Goal: Task Accomplishment & Management: Use online tool/utility

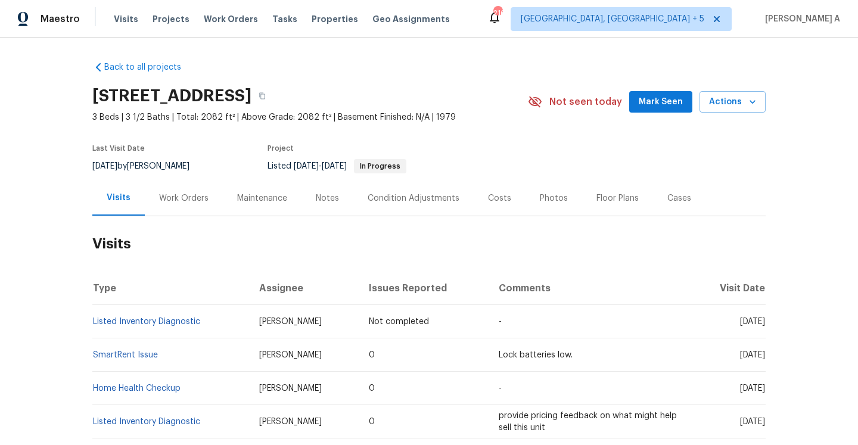
click at [185, 204] on div "Work Orders" at bounding box center [183, 198] width 49 height 12
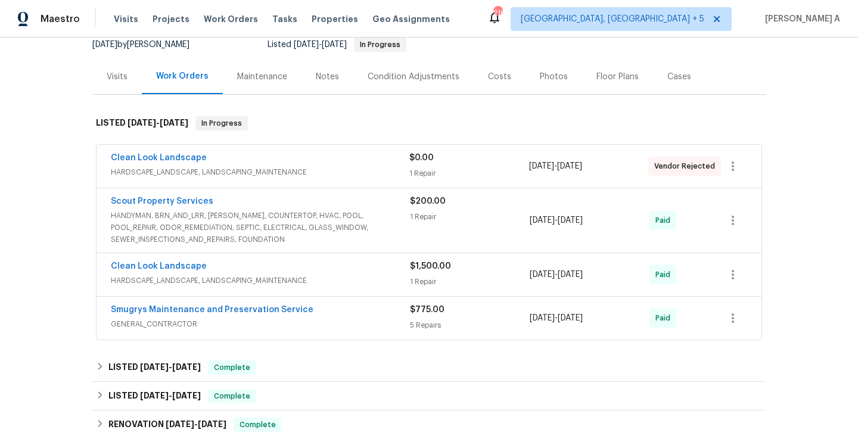
scroll to position [185, 0]
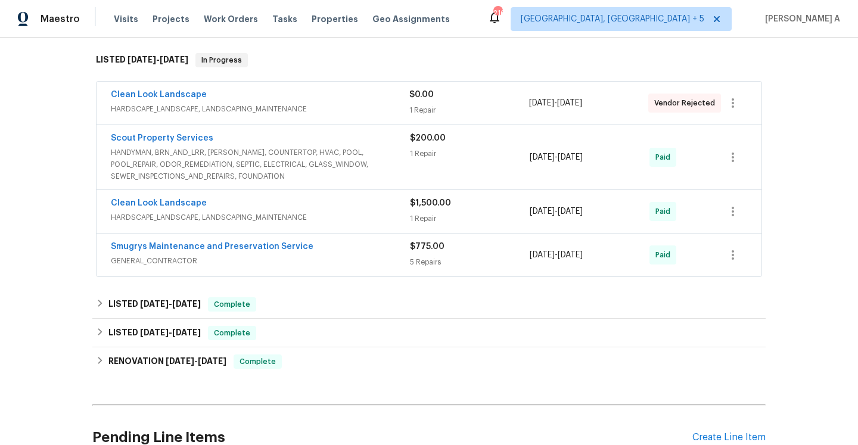
click at [297, 159] on span "HANDYMAN, BRN_AND_LRR, WELLS, COUNTERTOP, HVAC, POOL, POOL_REPAIR, ODOR_REMEDIA…" at bounding box center [260, 165] width 299 height 36
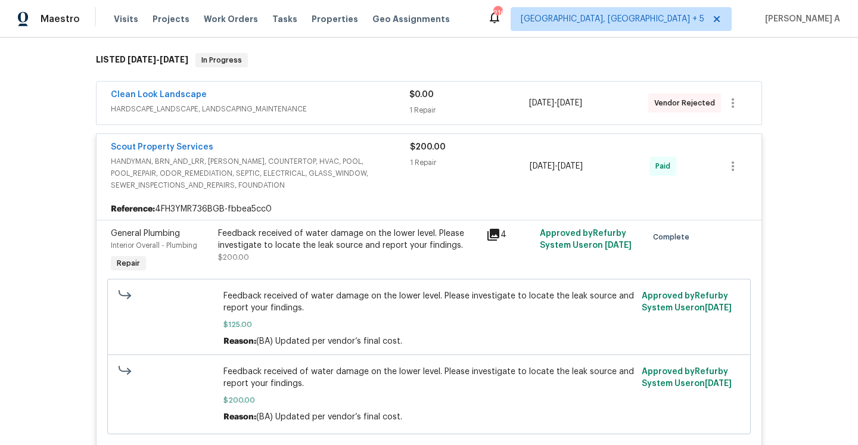
click at [297, 159] on span "HANDYMAN, BRN_AND_LRR, WELLS, COUNTERTOP, HVAC, POOL, POOL_REPAIR, ODOR_REMEDIA…" at bounding box center [260, 173] width 299 height 36
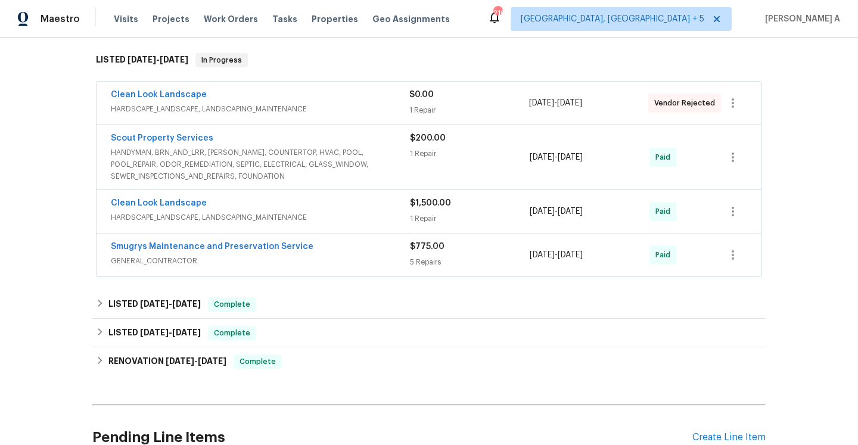
click at [307, 202] on div "Clean Look Landscape" at bounding box center [260, 204] width 299 height 14
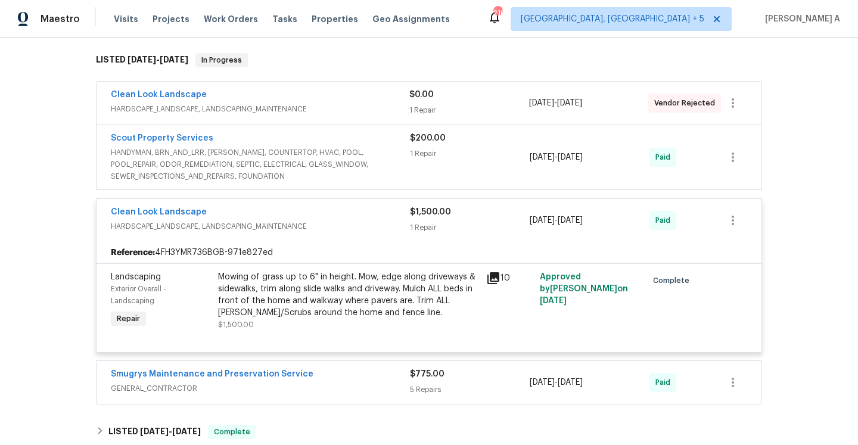
click at [319, 225] on span "HARDSCAPE_LANDSCAPE, LANDSCAPING_MAINTENANCE" at bounding box center [260, 226] width 299 height 12
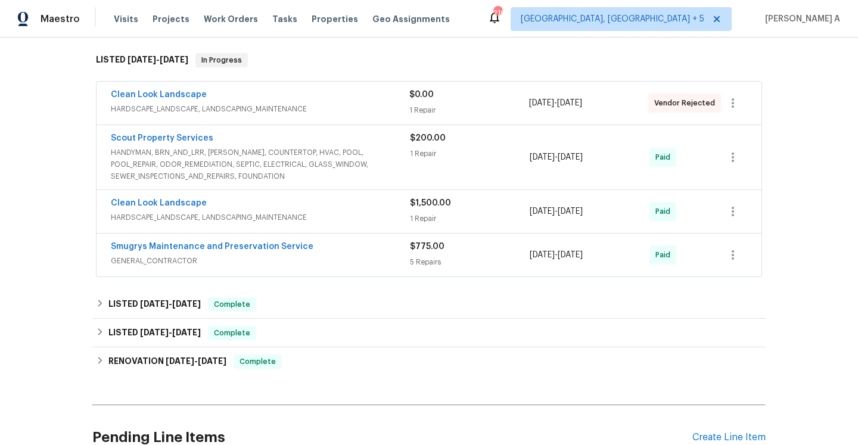
click at [328, 256] on span "GENERAL_CONTRACTOR" at bounding box center [260, 261] width 299 height 12
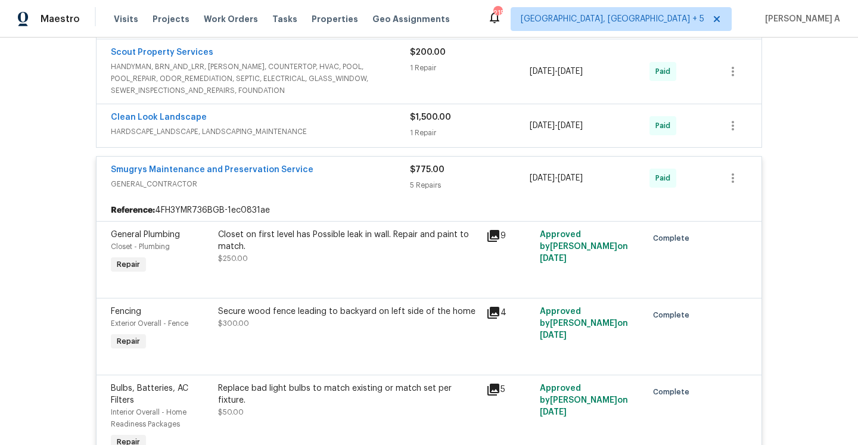
scroll to position [244, 0]
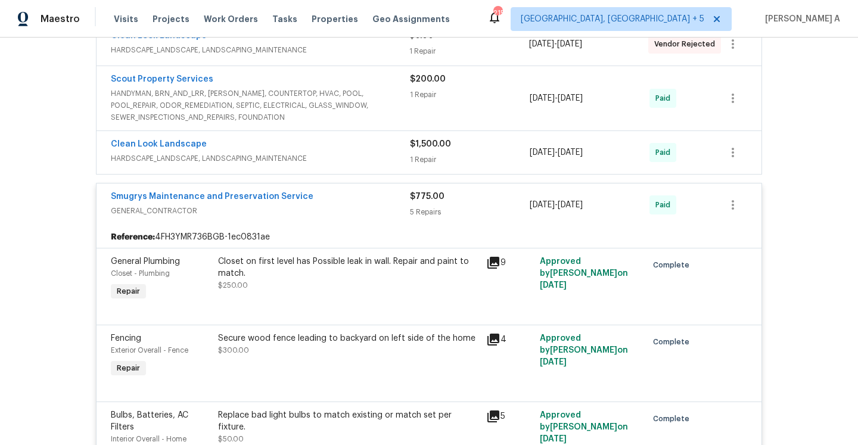
click at [361, 197] on div "Smugrys Maintenance and Preservation Service" at bounding box center [260, 198] width 299 height 14
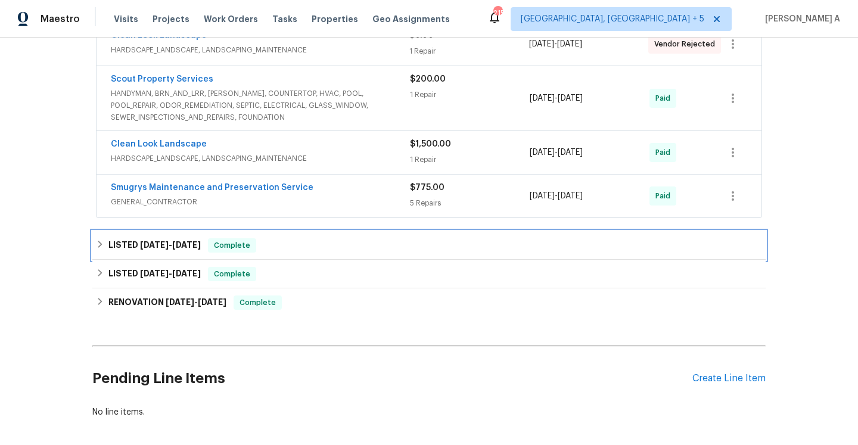
click at [298, 245] on div "LISTED 4/7/25 - 4/16/25 Complete" at bounding box center [429, 245] width 666 height 14
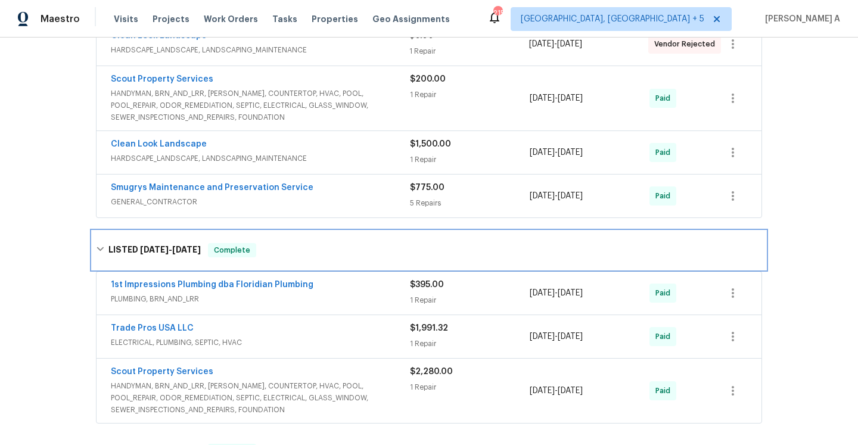
click at [298, 245] on div "LISTED 4/7/25 - 4/16/25 Complete" at bounding box center [429, 250] width 666 height 14
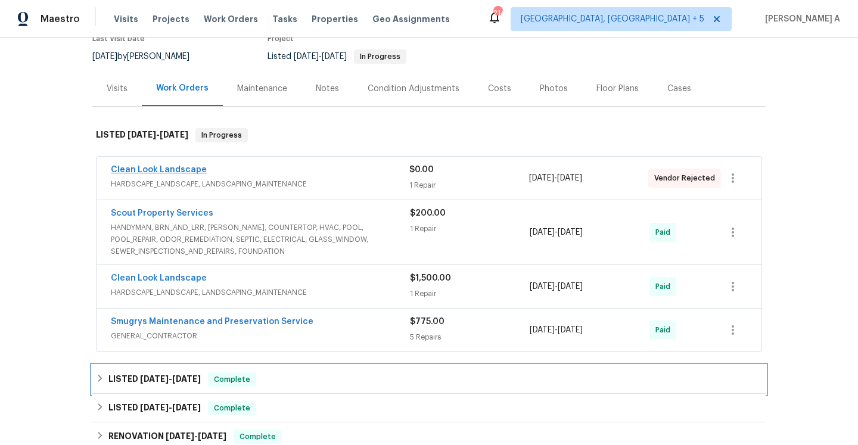
scroll to position [152, 0]
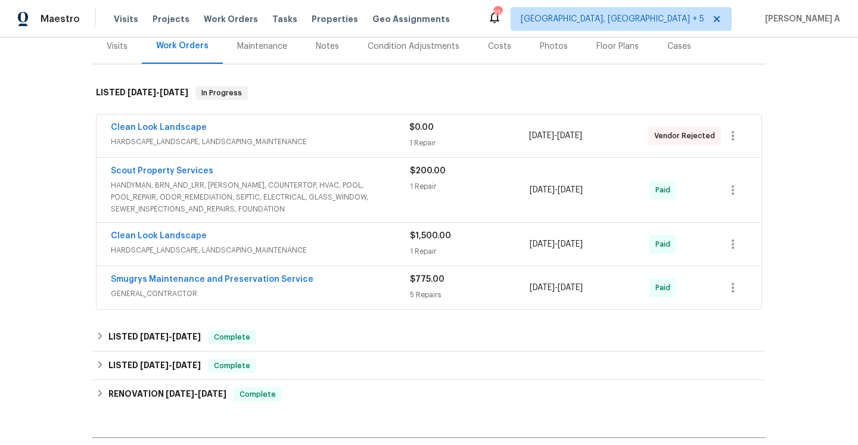
click at [215, 203] on span "HANDYMAN, BRN_AND_LRR, WELLS, COUNTERTOP, HVAC, POOL, POOL_REPAIR, ODOR_REMEDIA…" at bounding box center [260, 197] width 299 height 36
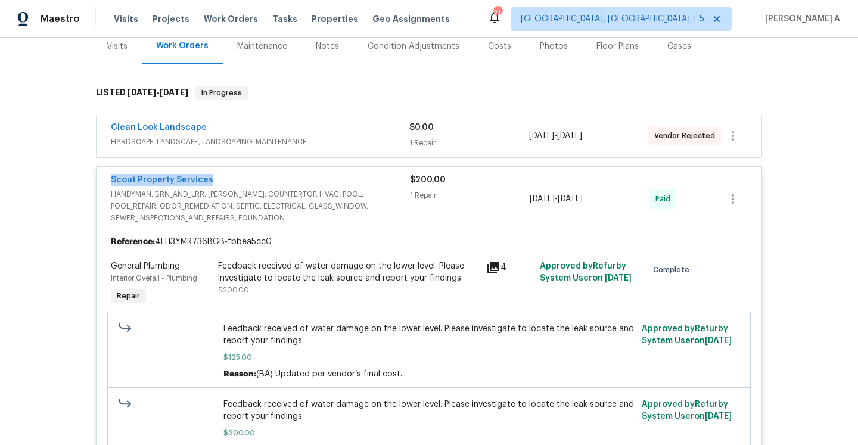
drag, startPoint x: 210, startPoint y: 183, endPoint x: 113, endPoint y: 181, distance: 97.1
click at [113, 181] on div "Scout Property Services" at bounding box center [260, 181] width 299 height 14
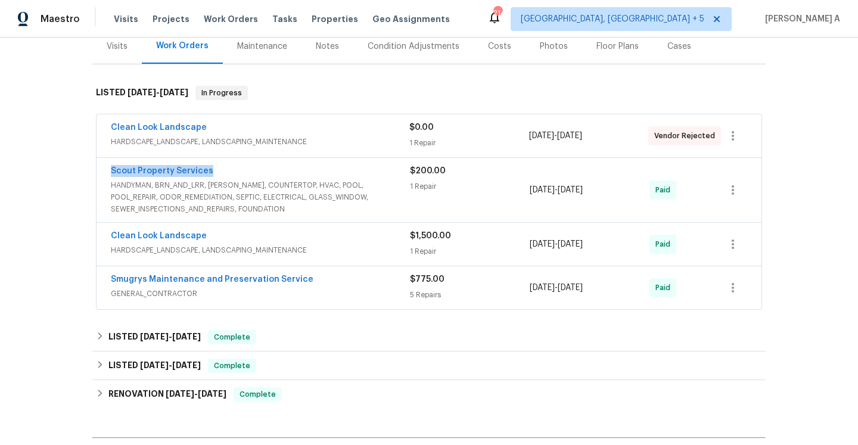
copy link "Scout Property Services"
click at [285, 188] on span "HANDYMAN, BRN_AND_LRR, WELLS, COUNTERTOP, HVAC, POOL, POOL_REPAIR, ODOR_REMEDIA…" at bounding box center [260, 197] width 299 height 36
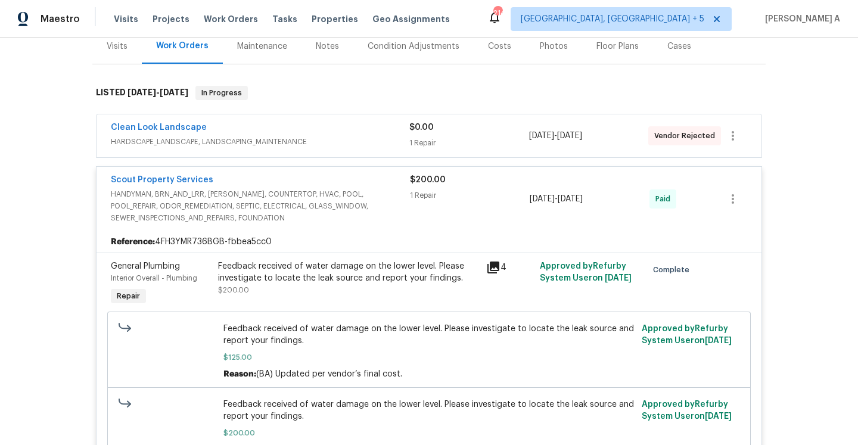
scroll to position [50, 0]
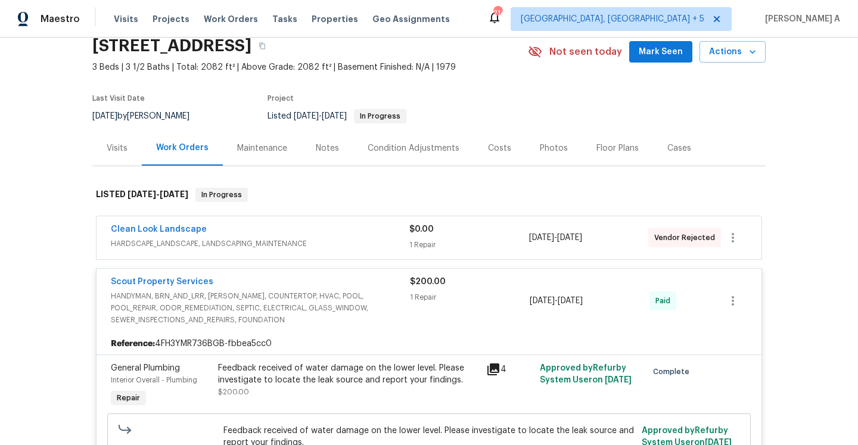
click at [127, 148] on div "Visits" at bounding box center [116, 147] width 49 height 35
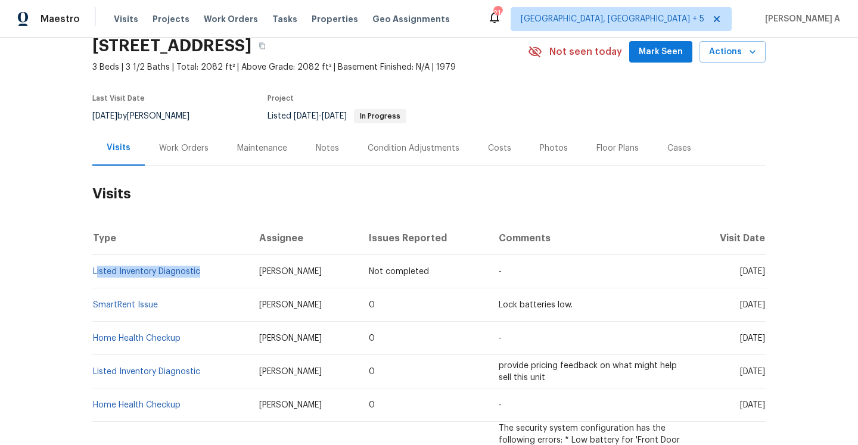
drag, startPoint x: 207, startPoint y: 276, endPoint x: 96, endPoint y: 276, distance: 110.8
click at [96, 276] on td "Listed Inventory Diagnostic" at bounding box center [170, 271] width 157 height 33
copy link "Listed Inventory Diagnostic"
drag, startPoint x: 163, startPoint y: 309, endPoint x: 96, endPoint y: 307, distance: 66.7
click at [95, 307] on td "SmartRent Issue" at bounding box center [170, 304] width 157 height 33
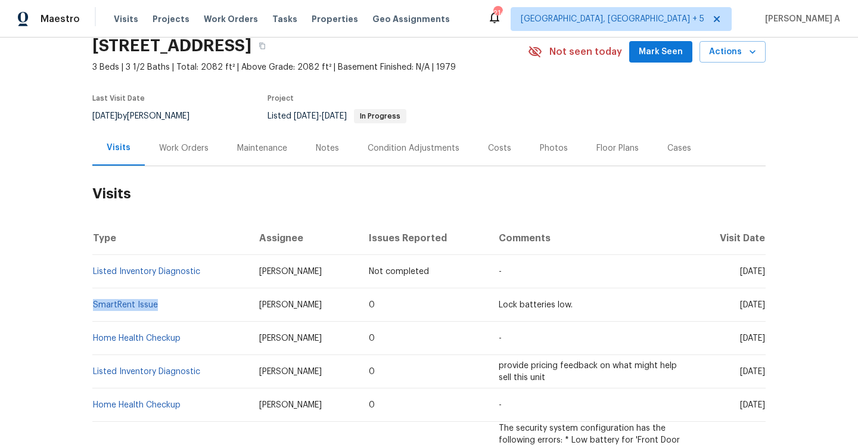
copy link "SmartRent Issue"
drag, startPoint x: 210, startPoint y: 271, endPoint x: 92, endPoint y: 270, distance: 117.3
click at [92, 270] on td "Listed Inventory Diagnostic" at bounding box center [170, 271] width 157 height 33
copy link "Listed Inventory Diagnostic"
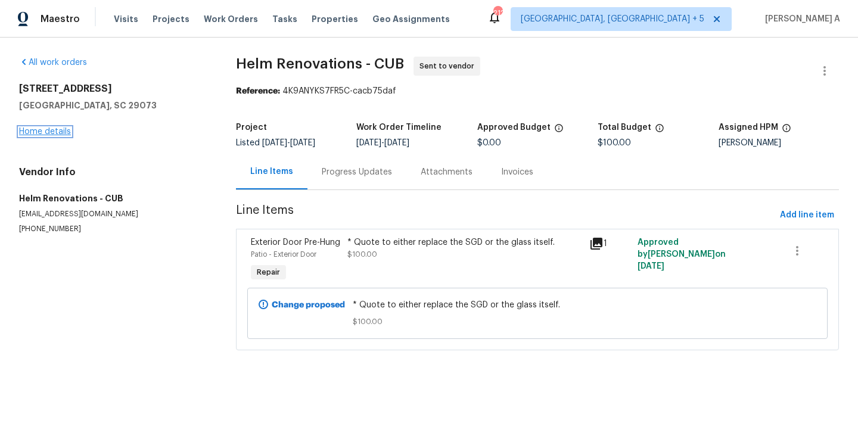
click at [57, 133] on link "Home details" at bounding box center [45, 131] width 52 height 8
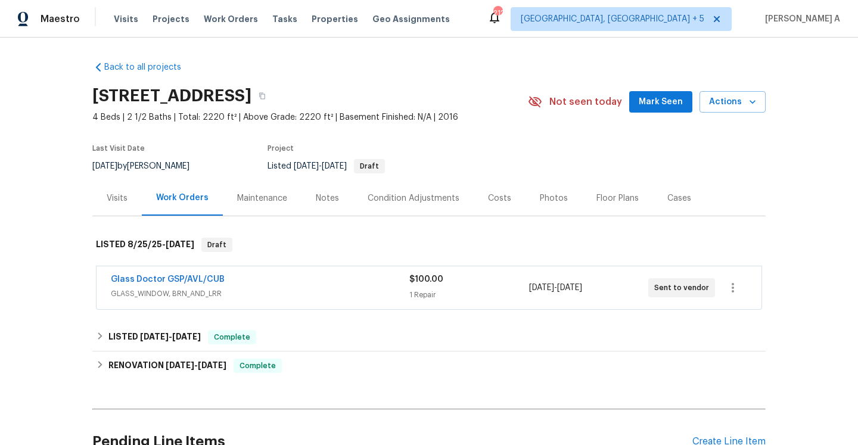
click at [210, 294] on span "GLASS_WINDOW, BRN_AND_LRR" at bounding box center [260, 294] width 298 height 12
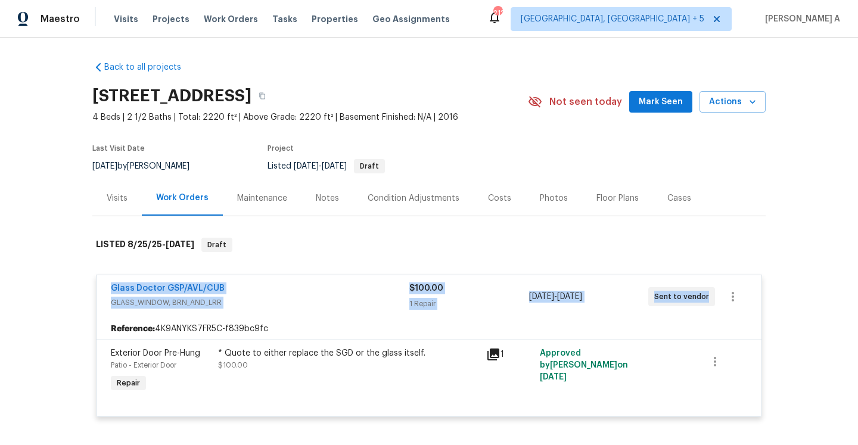
drag, startPoint x: 105, startPoint y: 289, endPoint x: 705, endPoint y: 300, distance: 599.8
click at [705, 300] on div "Glass Doctor GSP/AVL/CUB GLASS_WINDOW, BRN_AND_LRR $100.00 1 Repair 8/25/2025 -…" at bounding box center [428, 296] width 665 height 43
copy div "Glass Doctor GSP/AVL/CUB GLASS_WINDOW, BRN_AND_LRR $100.00 1 Repair 8/25/2025 -…"
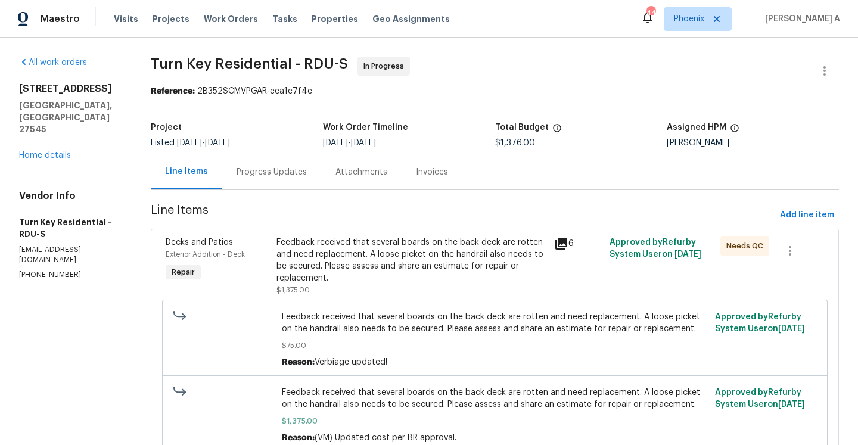
click at [259, 177] on div "Progress Updates" at bounding box center [271, 172] width 70 height 12
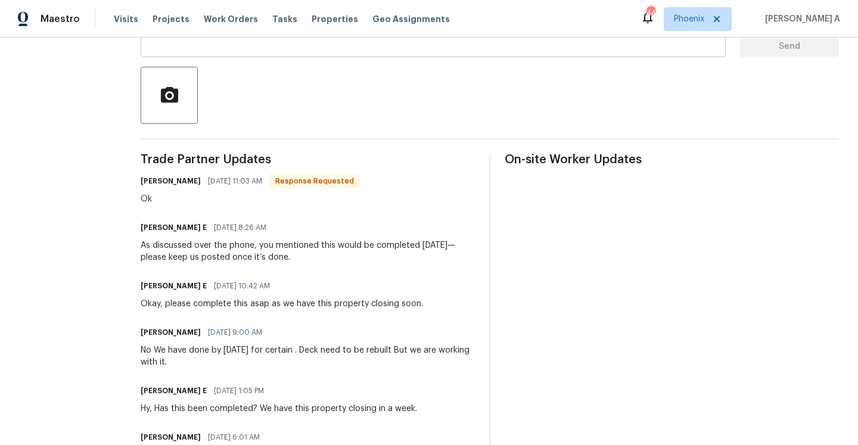
scroll to position [254, 0]
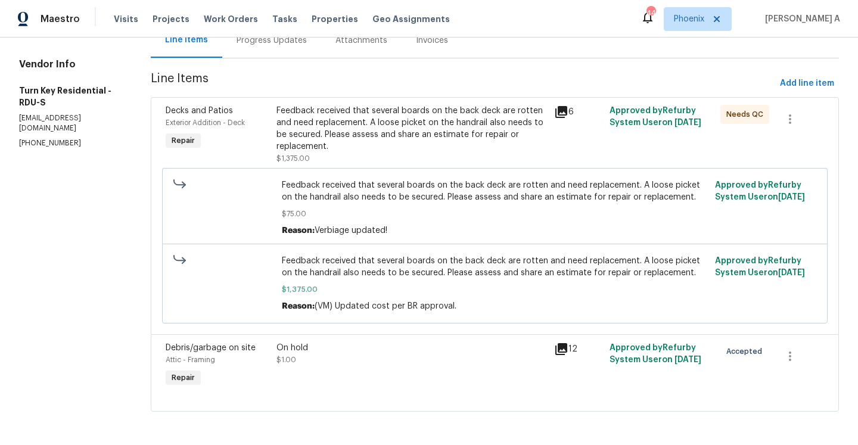
scroll to position [133, 0]
